Goal: Navigation & Orientation: Find specific page/section

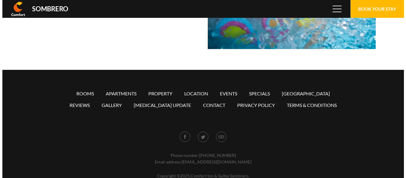
scroll to position [39628, 0]
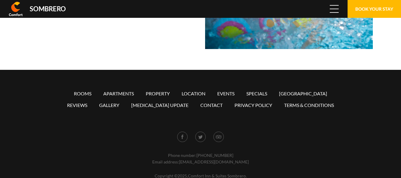
click at [331, 11] on span "Menu" at bounding box center [334, 9] width 9 height 7
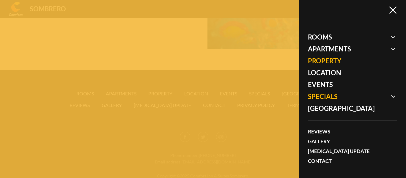
click at [331, 96] on span at bounding box center [352, 97] width 89 height 12
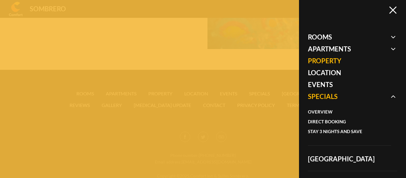
click at [331, 96] on span at bounding box center [352, 97] width 89 height 12
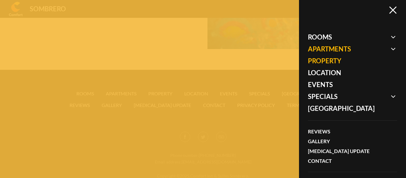
click at [323, 49] on span at bounding box center [352, 49] width 89 height 12
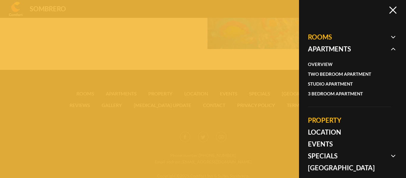
click at [325, 37] on span at bounding box center [352, 37] width 89 height 12
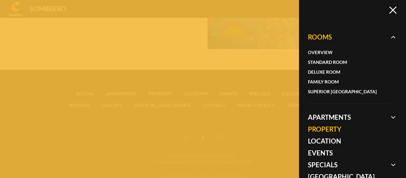
click at [325, 37] on span at bounding box center [352, 37] width 89 height 12
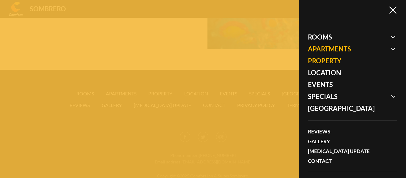
click at [331, 50] on span at bounding box center [352, 49] width 89 height 12
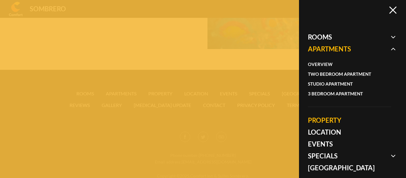
click at [331, 50] on span at bounding box center [352, 49] width 89 height 12
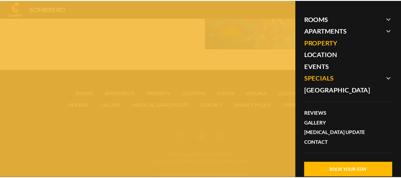
scroll to position [0, 0]
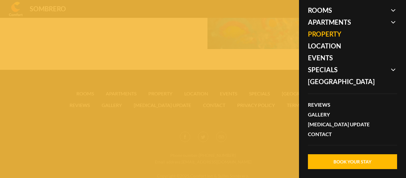
click at [174, 53] on div at bounding box center [203, 89] width 406 height 178
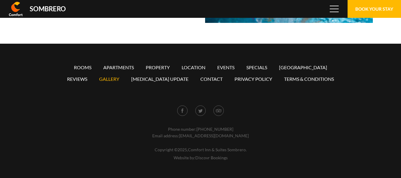
click at [112, 78] on link "Gallery" at bounding box center [109, 79] width 20 height 6
